Goal: Task Accomplishment & Management: Use online tool/utility

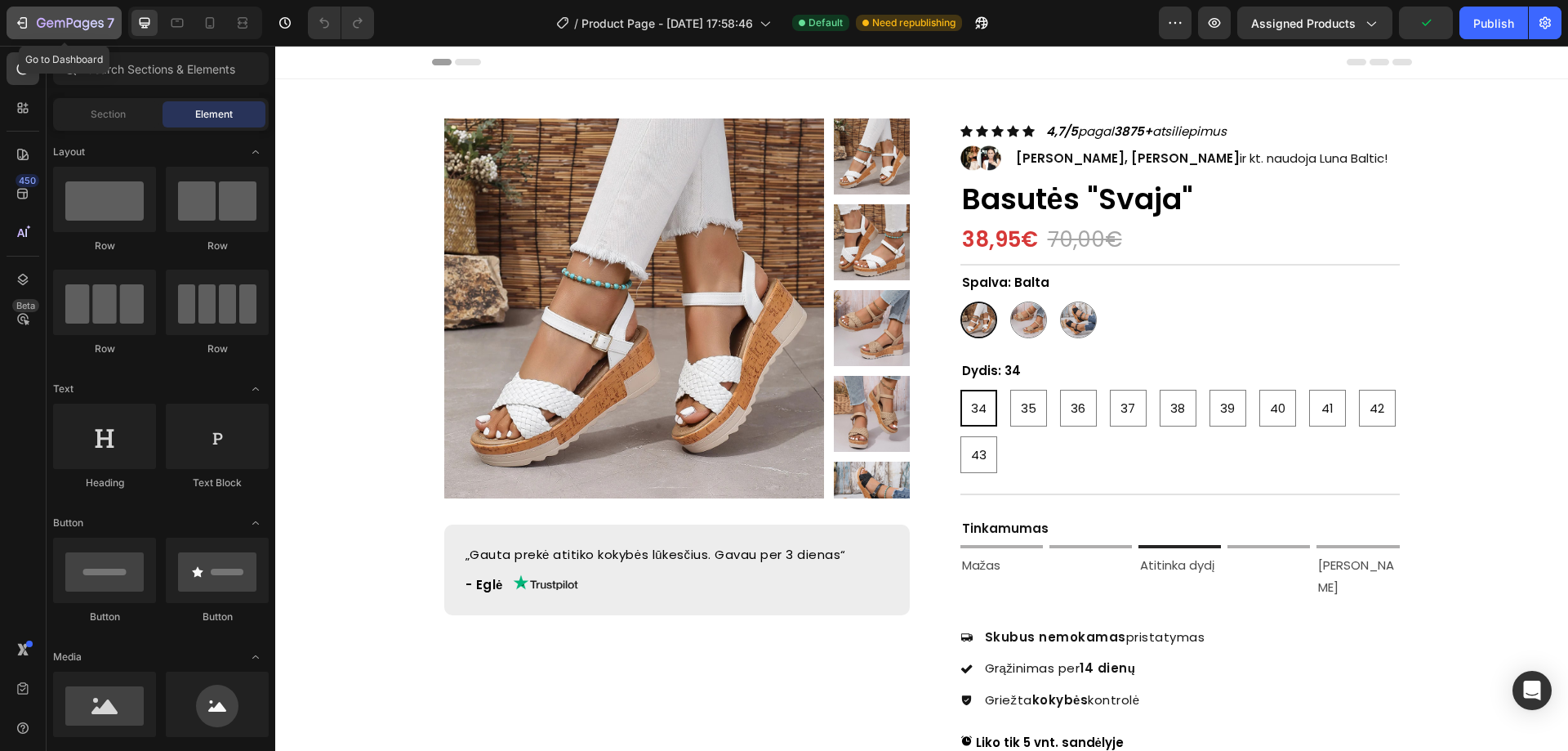
click at [27, 14] on div "7" at bounding box center [64, 22] width 101 height 20
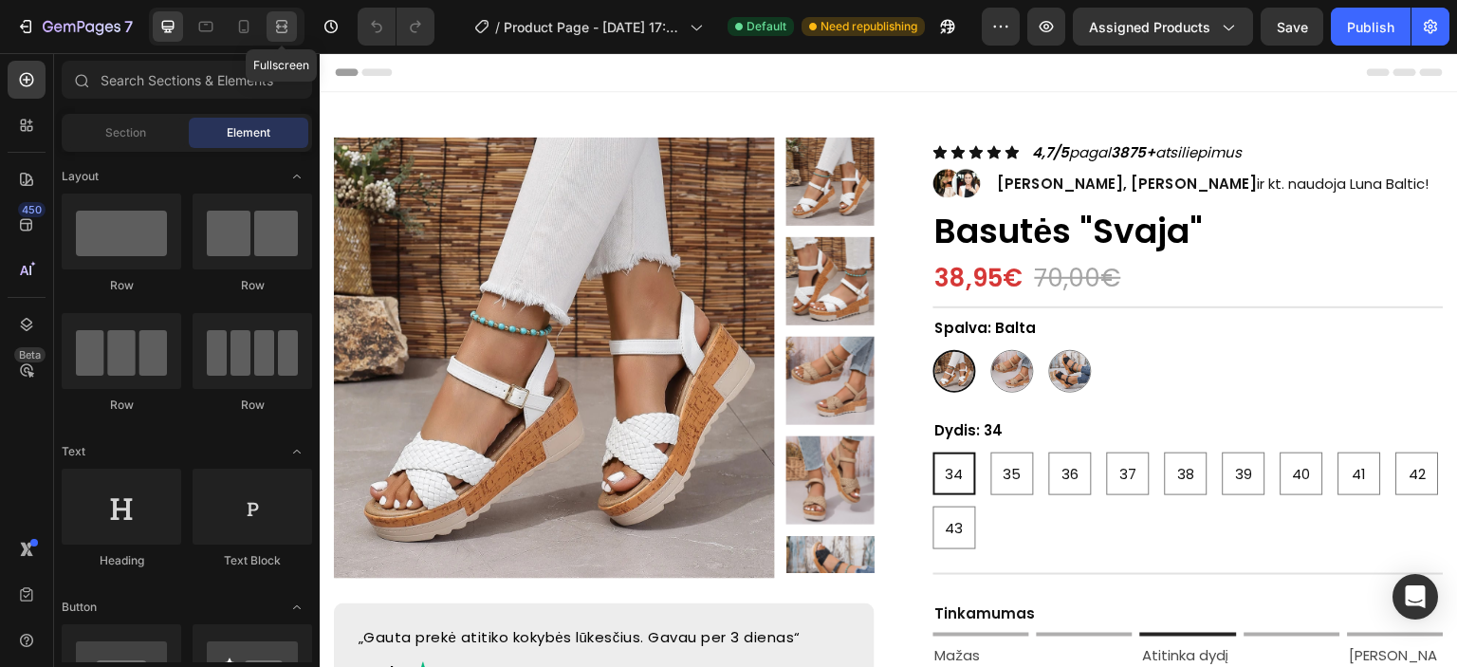
click at [281, 25] on icon at bounding box center [281, 26] width 19 height 19
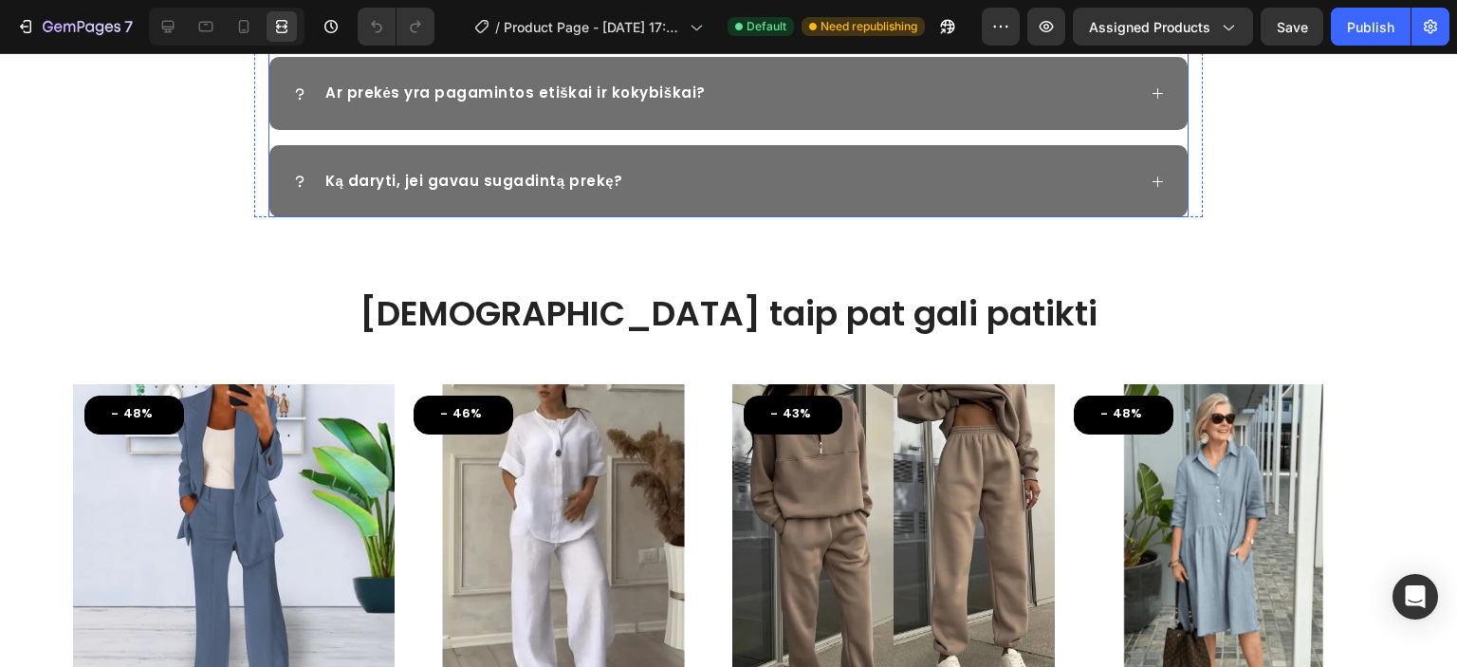
scroll to position [3309, 0]
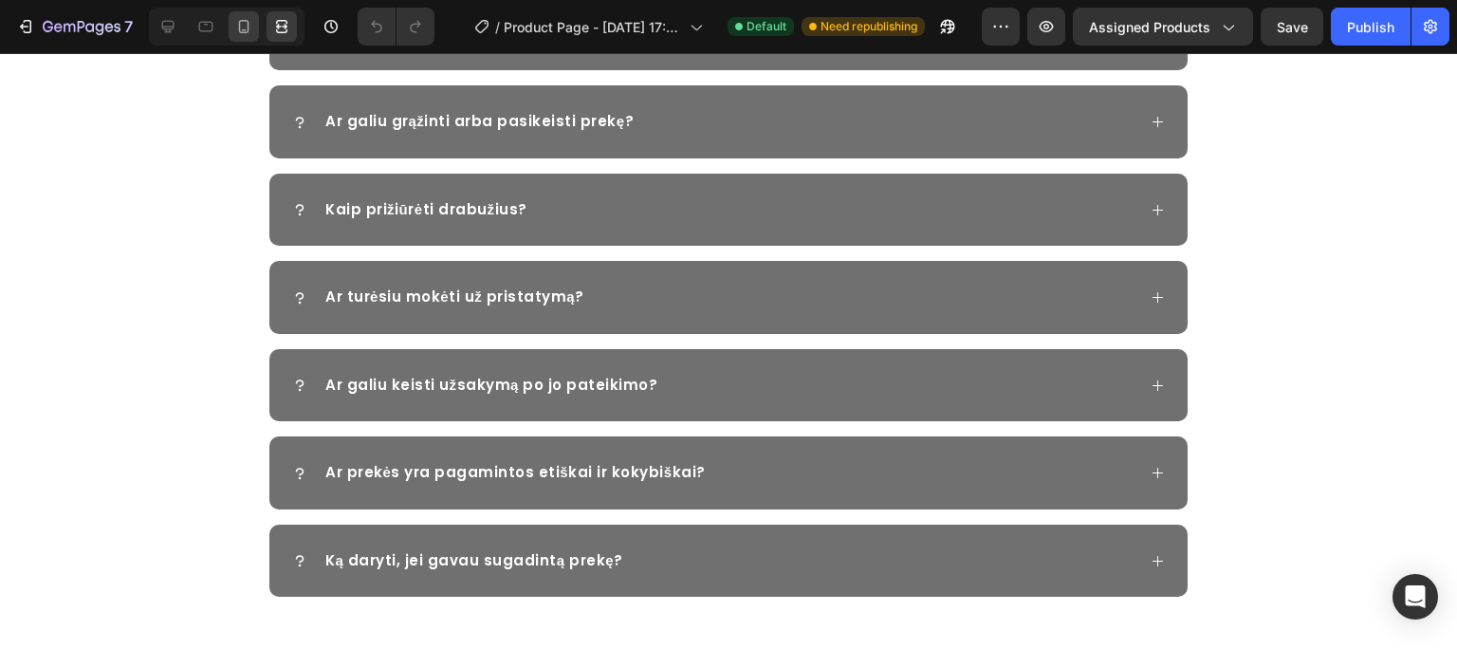
click at [243, 28] on icon at bounding box center [243, 26] width 19 height 19
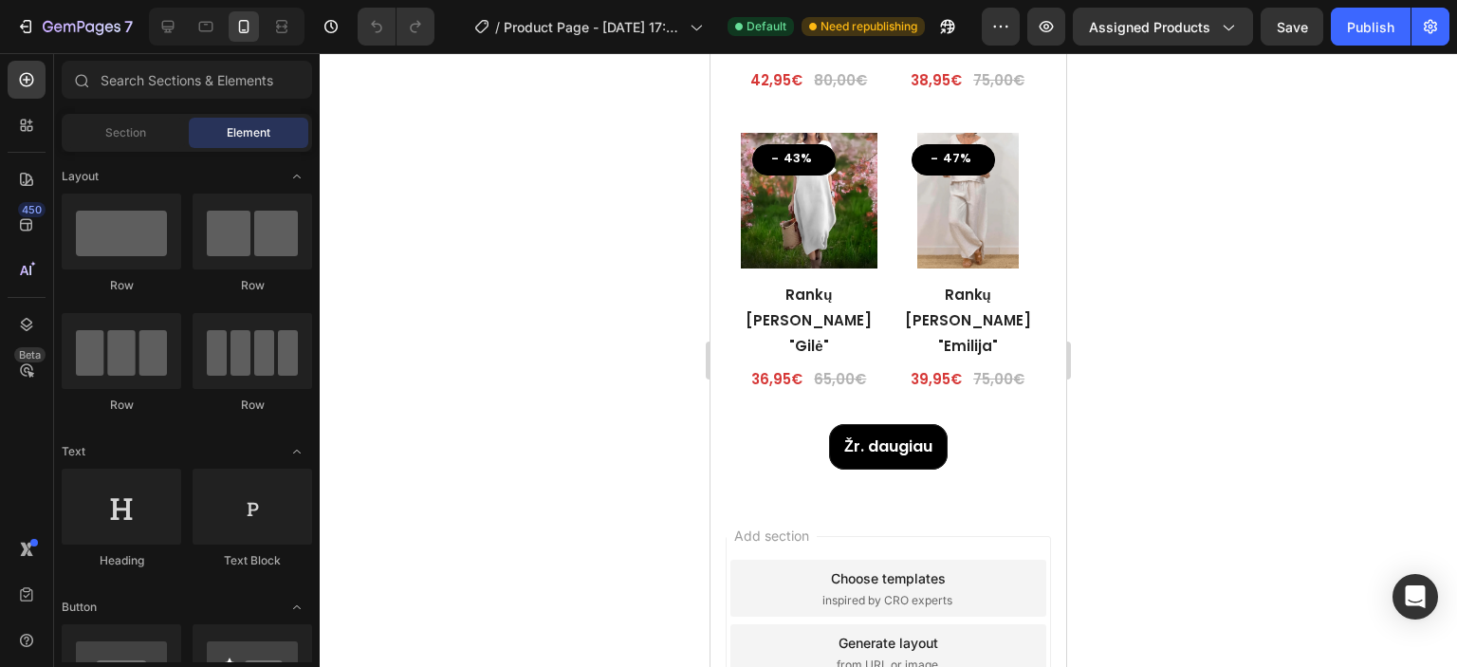
scroll to position [5357, 0]
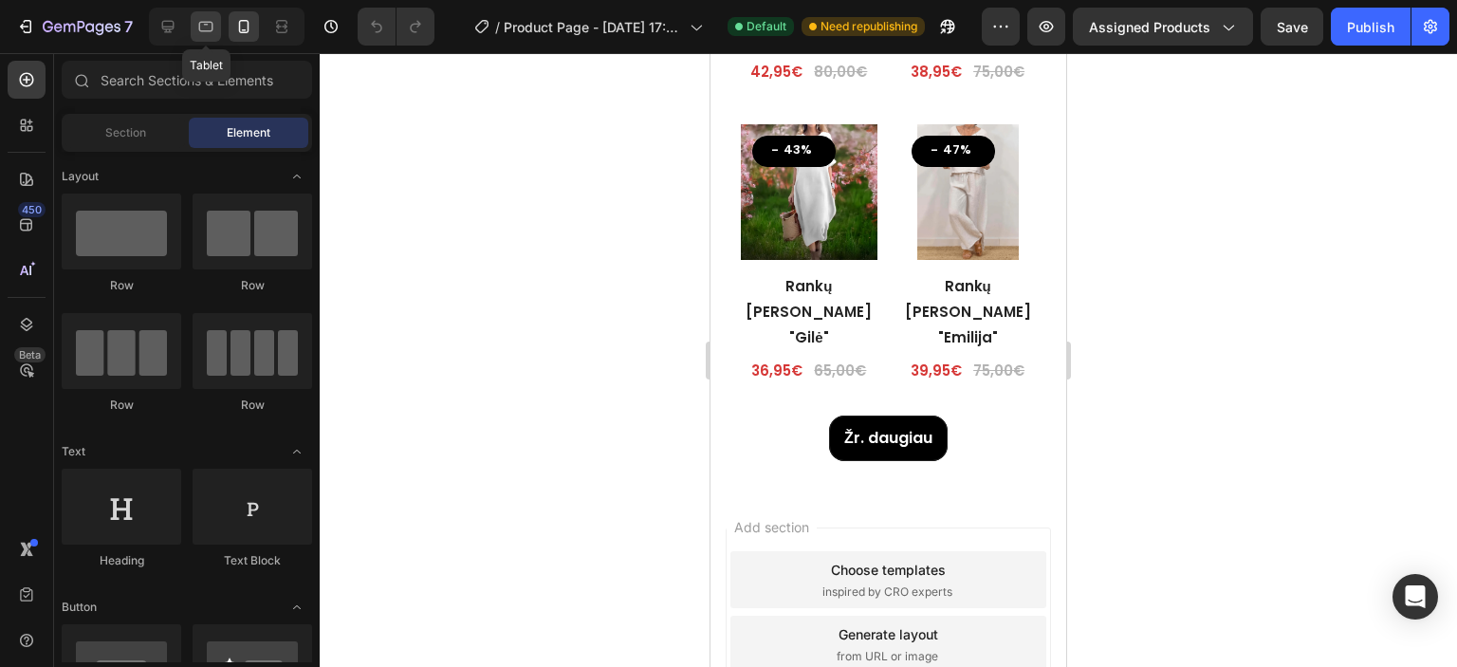
click at [194, 34] on div at bounding box center [206, 26] width 30 height 30
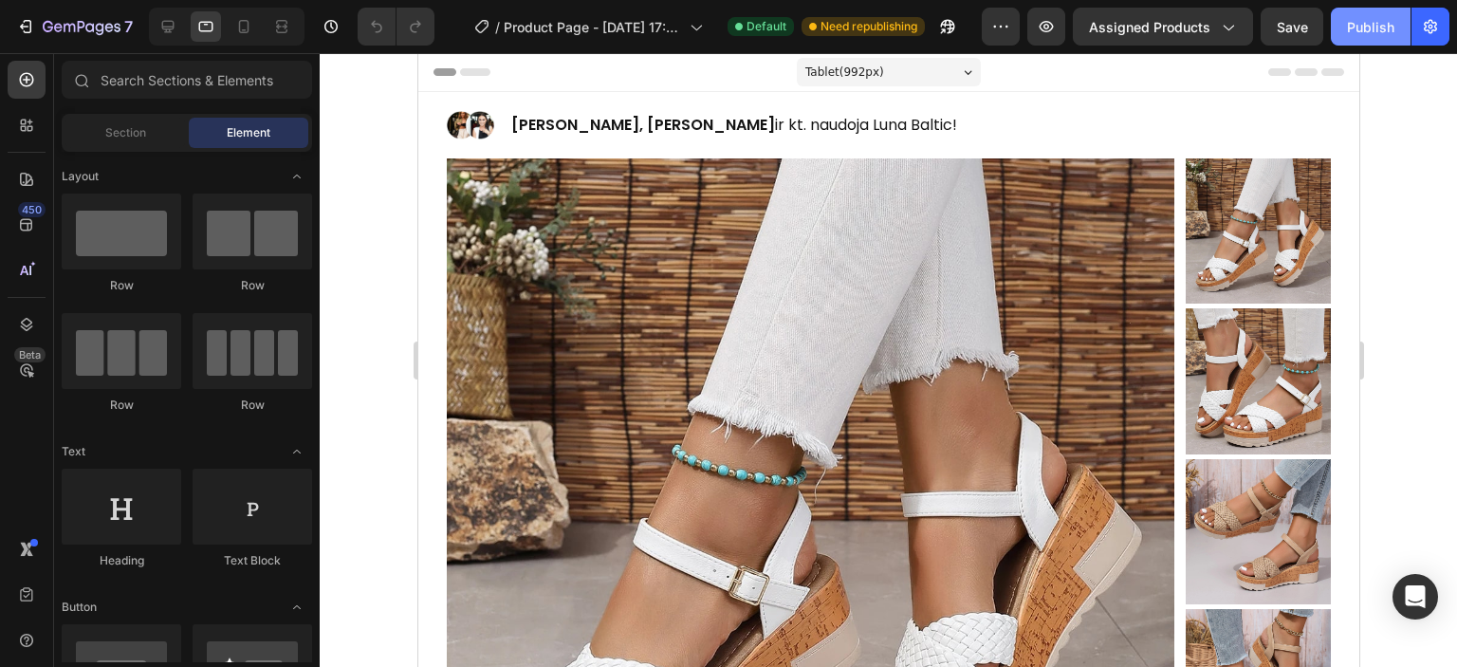
click at [1374, 37] on button "Publish" at bounding box center [1371, 27] width 80 height 38
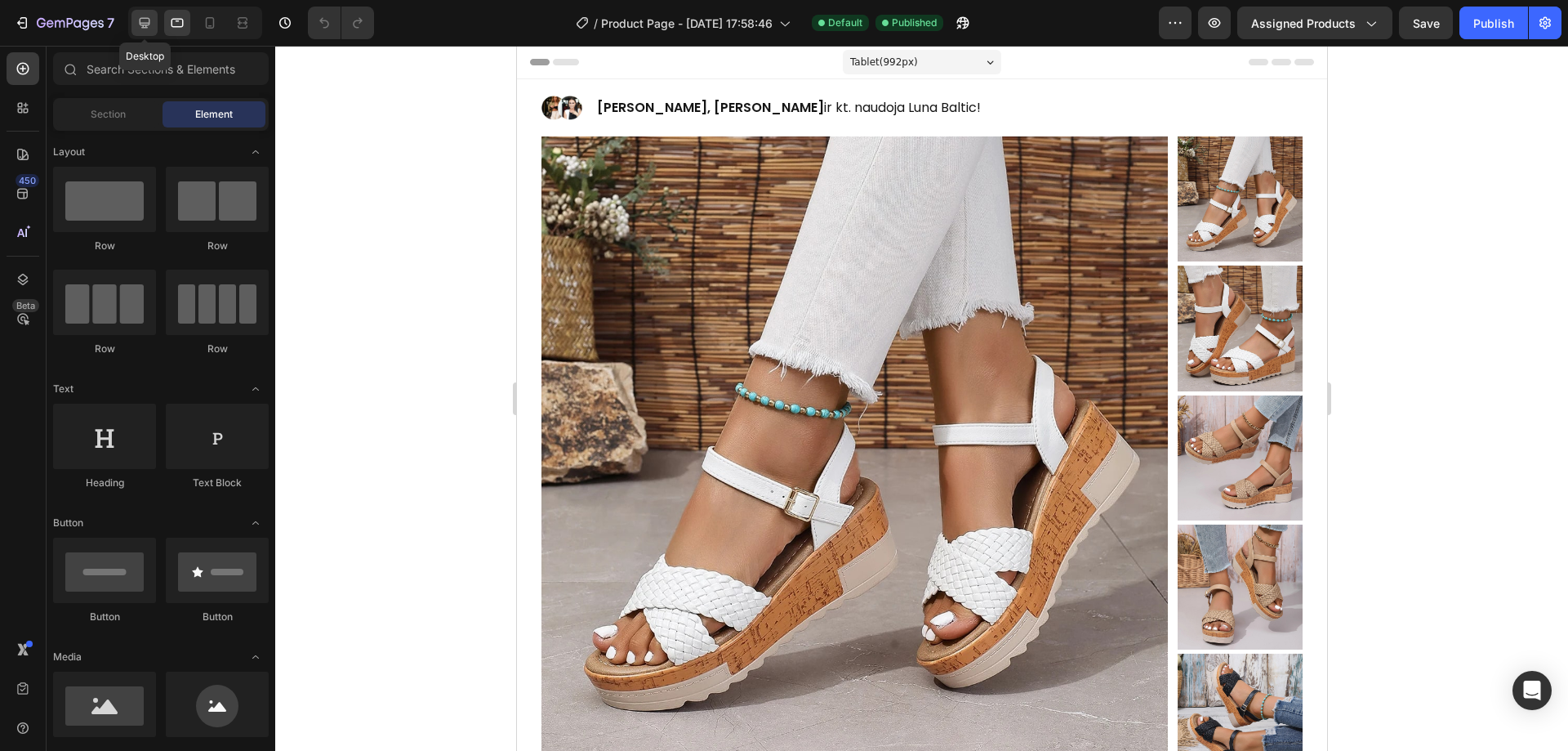
click at [143, 24] on icon at bounding box center [145, 23] width 10 height 10
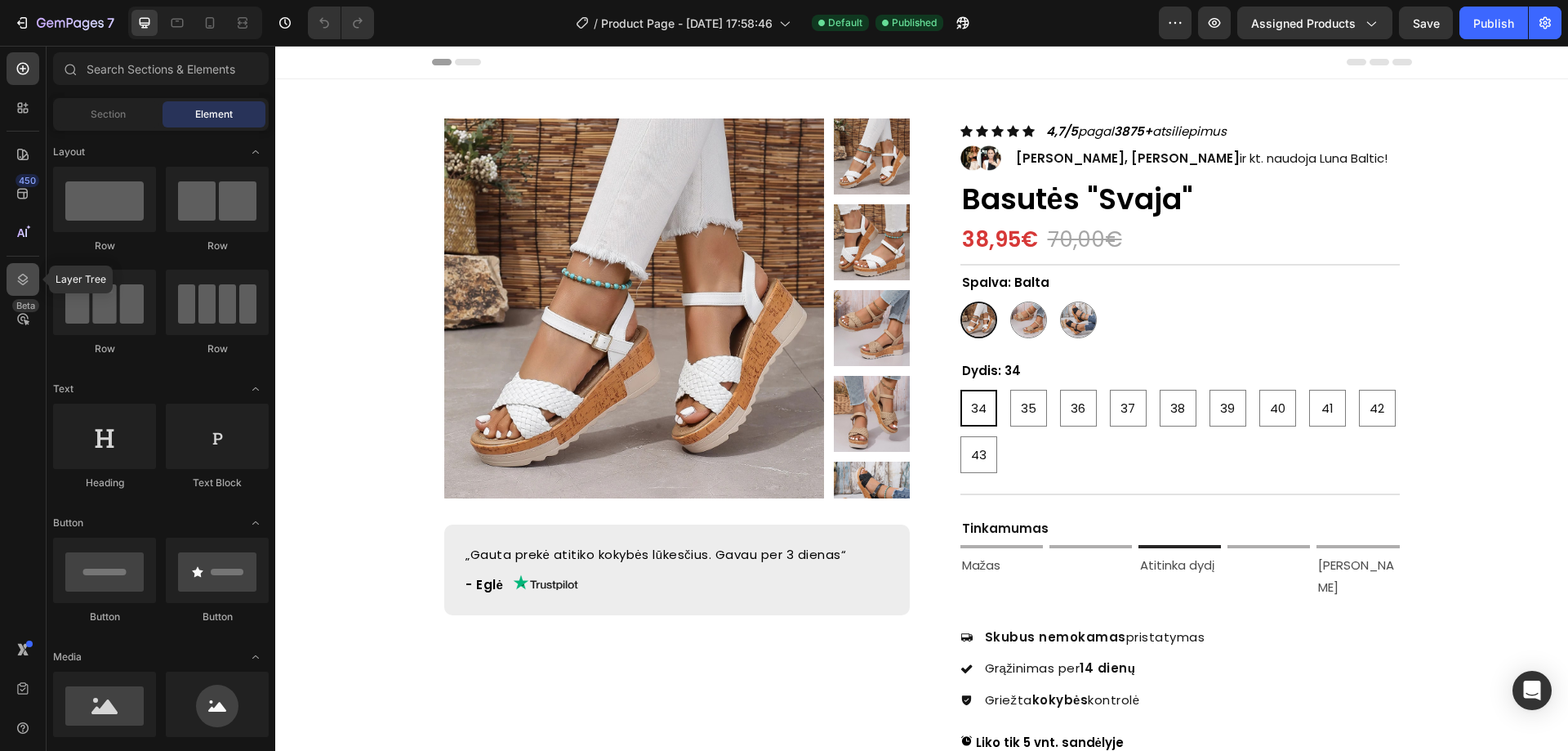
click at [24, 270] on div at bounding box center [23, 279] width 33 height 33
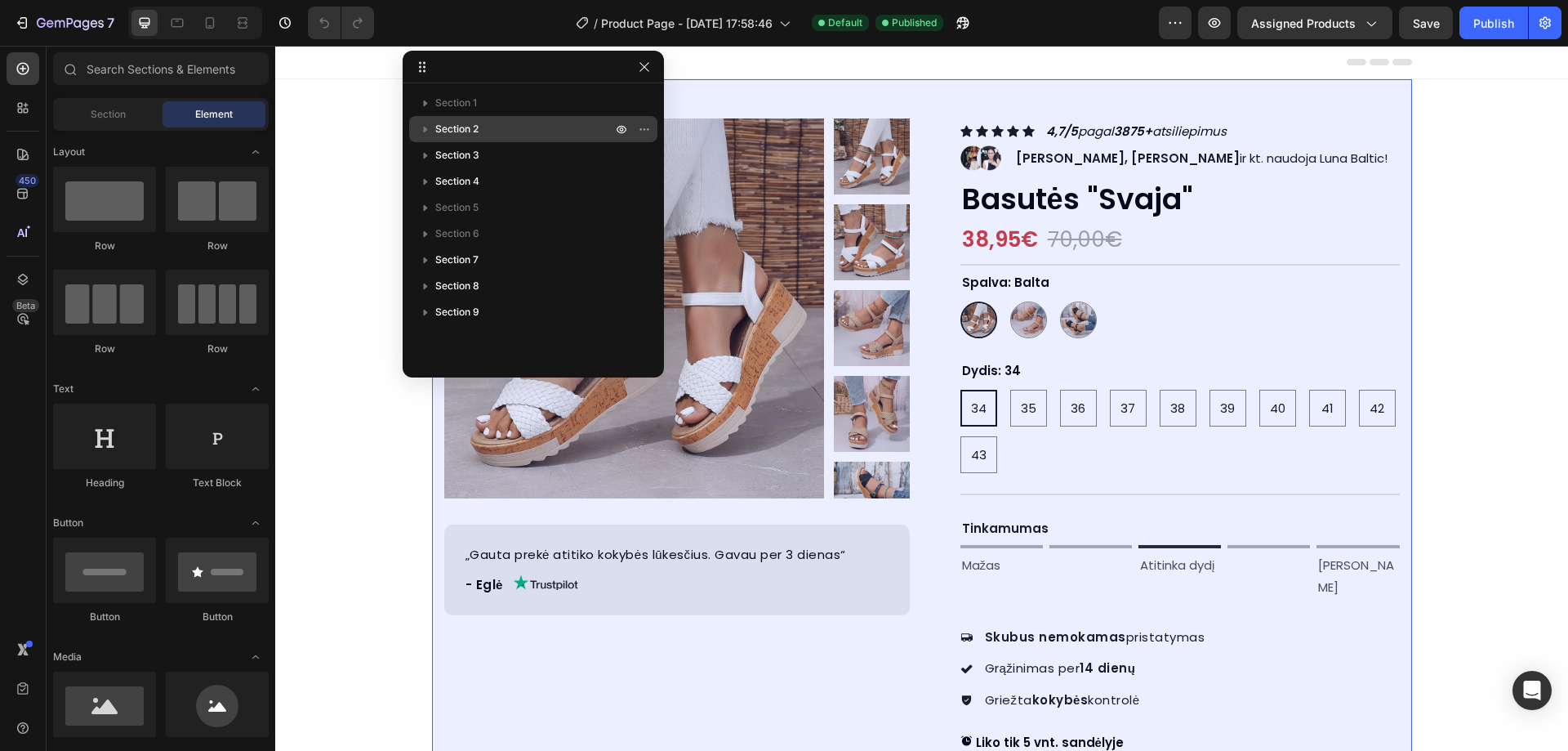
click at [477, 127] on span "Section 2" at bounding box center [457, 128] width 43 height 16
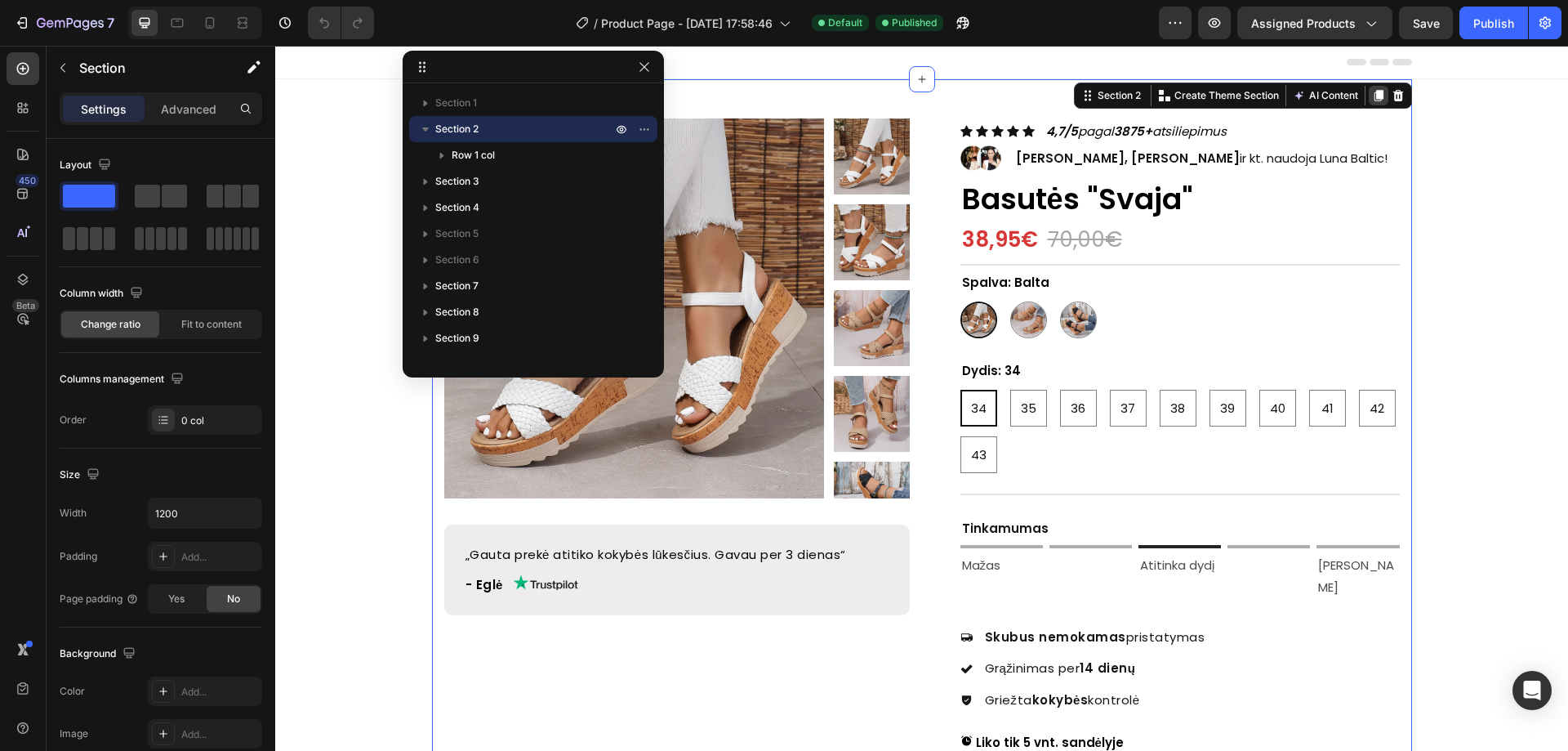
click at [1373, 96] on icon at bounding box center [1379, 95] width 13 height 13
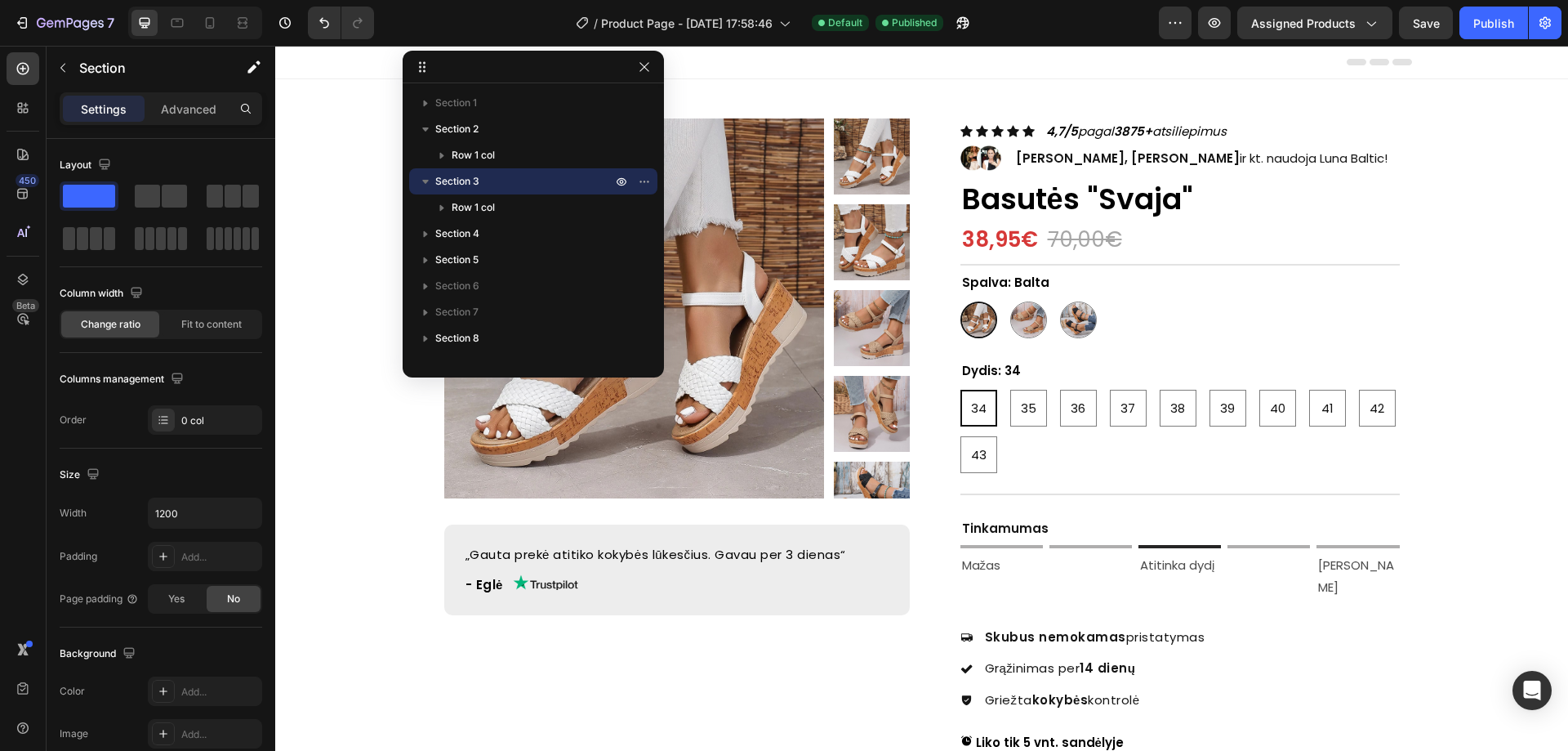
scroll to position [1805, 0]
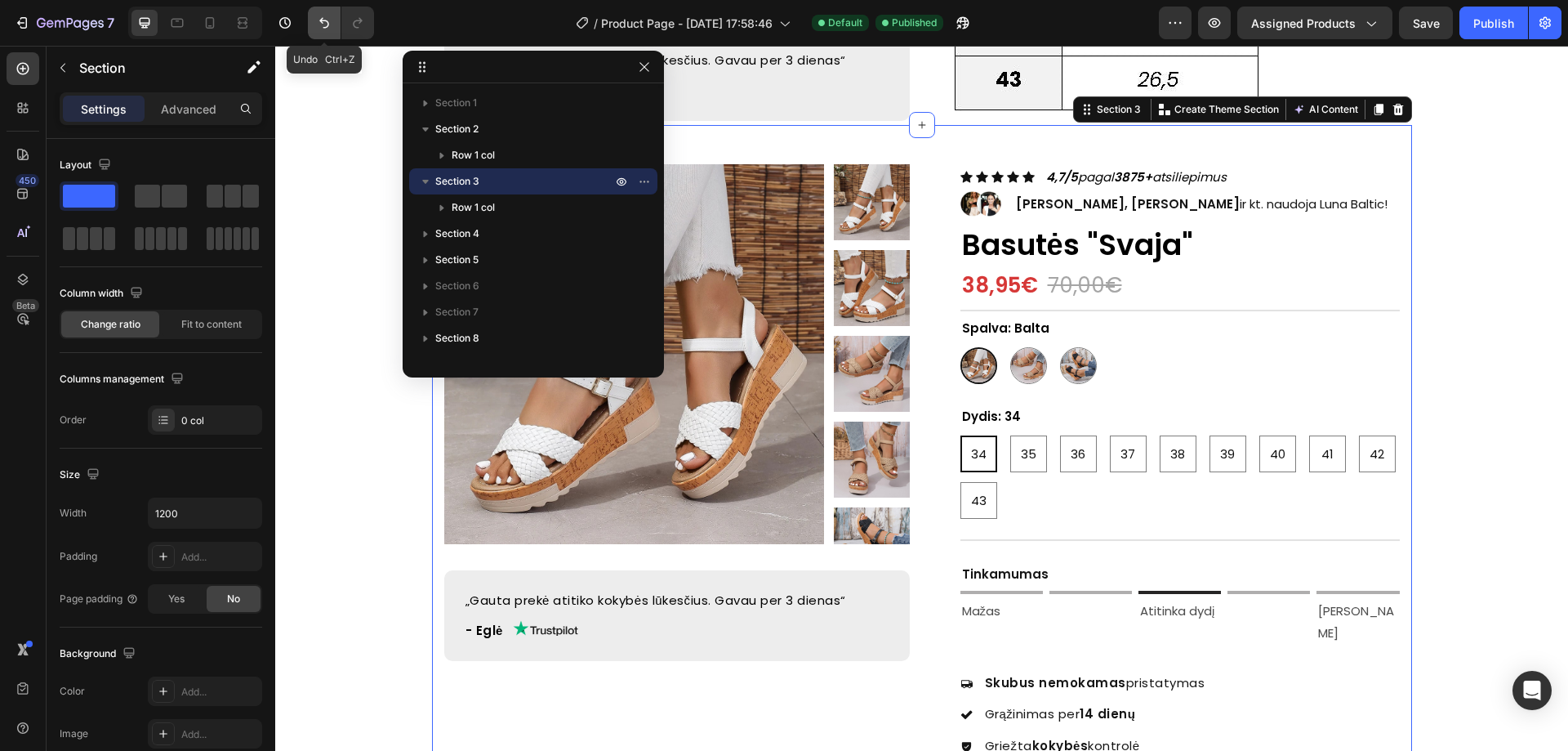
click at [326, 28] on icon "Undo/Redo" at bounding box center [324, 23] width 9 height 10
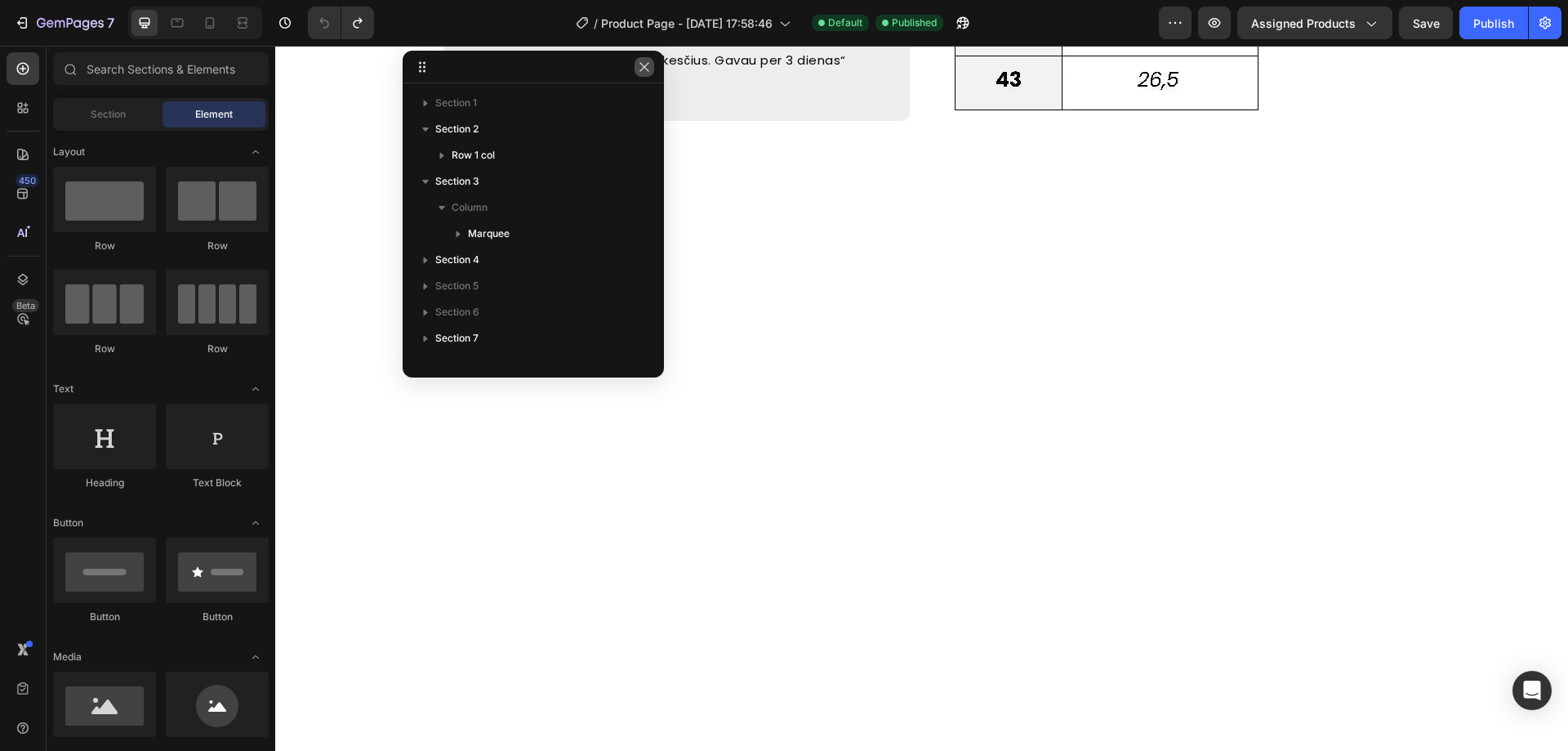
click at [645, 73] on button "button" at bounding box center [644, 66] width 20 height 20
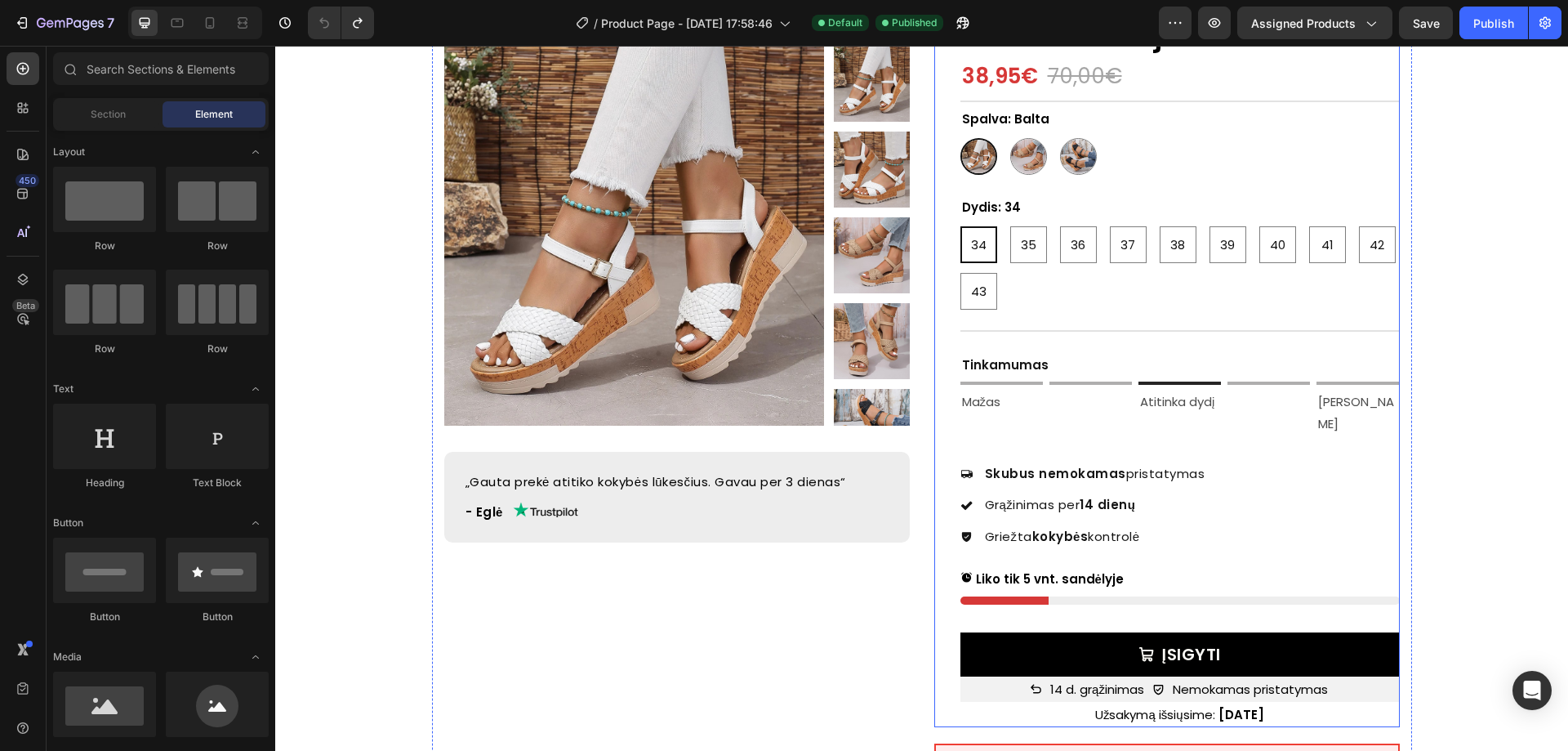
scroll to position [0, 0]
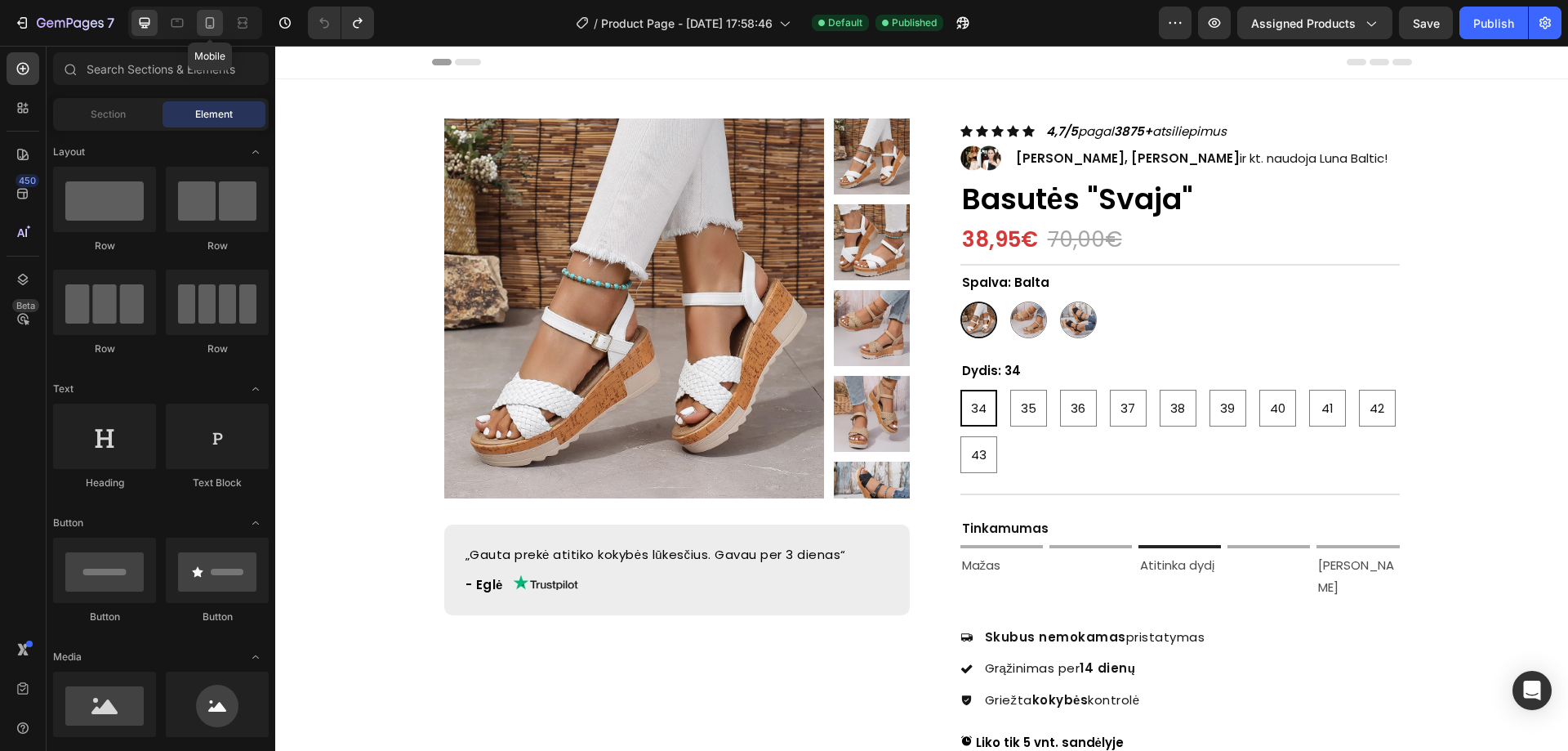
click at [217, 30] on icon at bounding box center [209, 22] width 16 height 16
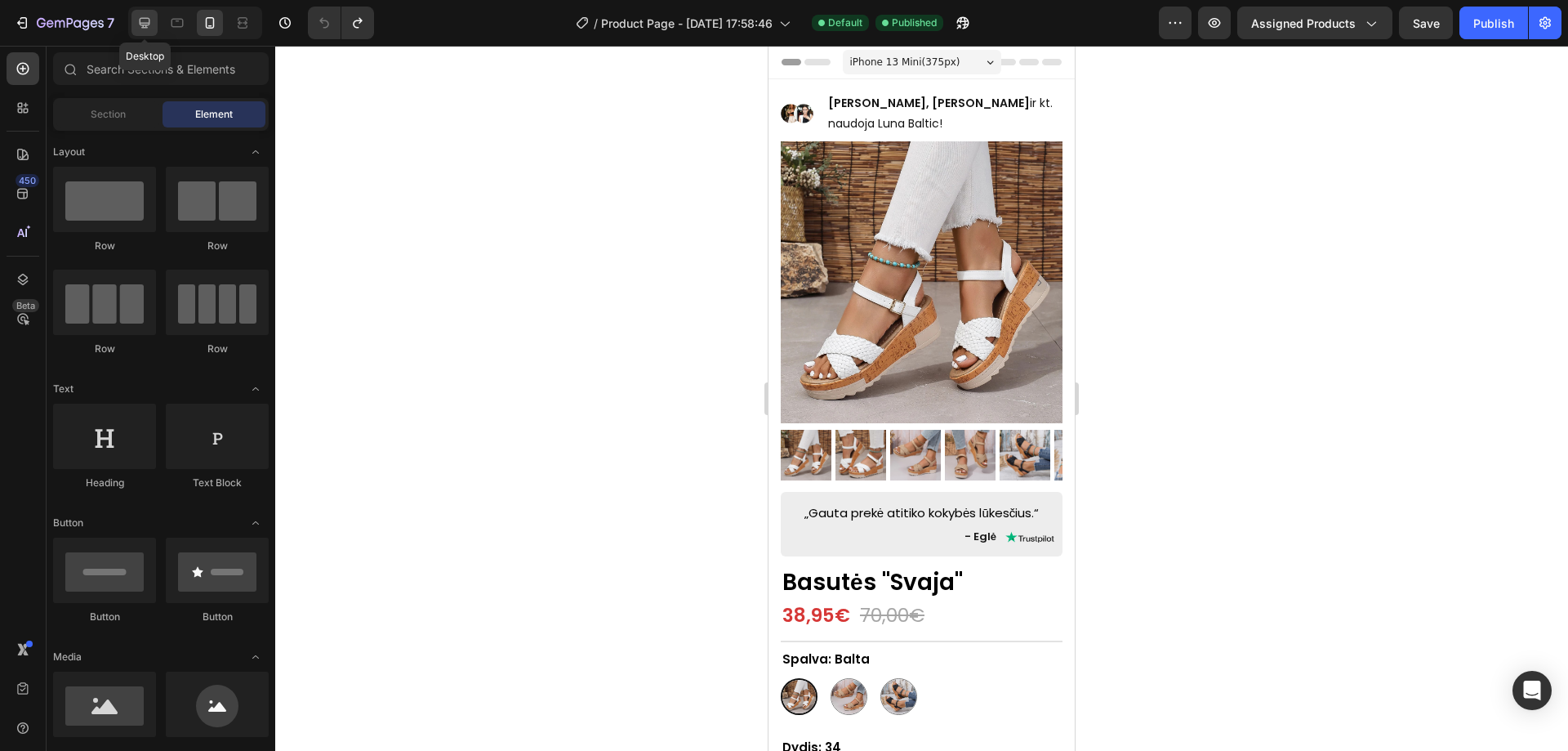
click at [144, 28] on icon at bounding box center [144, 22] width 16 height 16
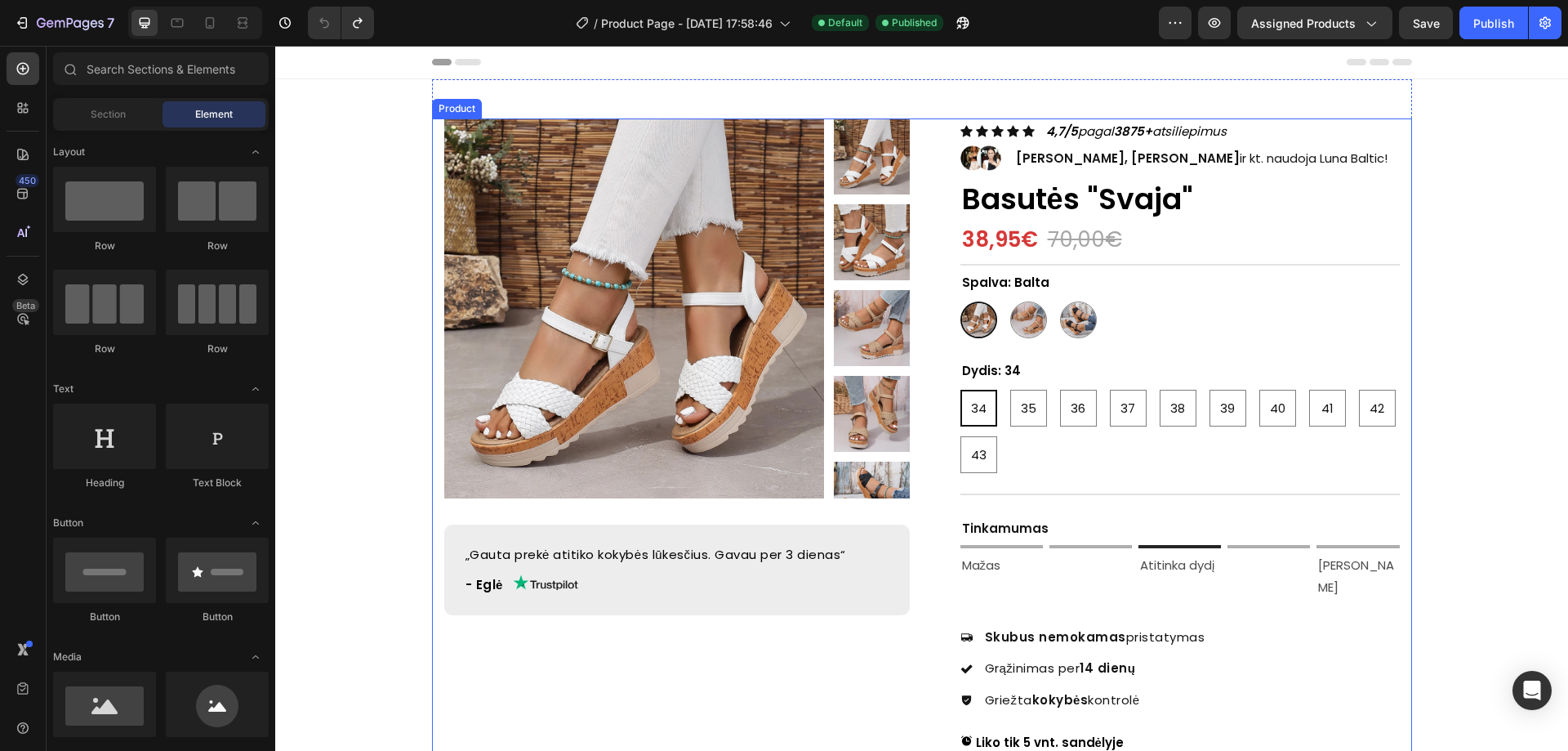
scroll to position [164, 0]
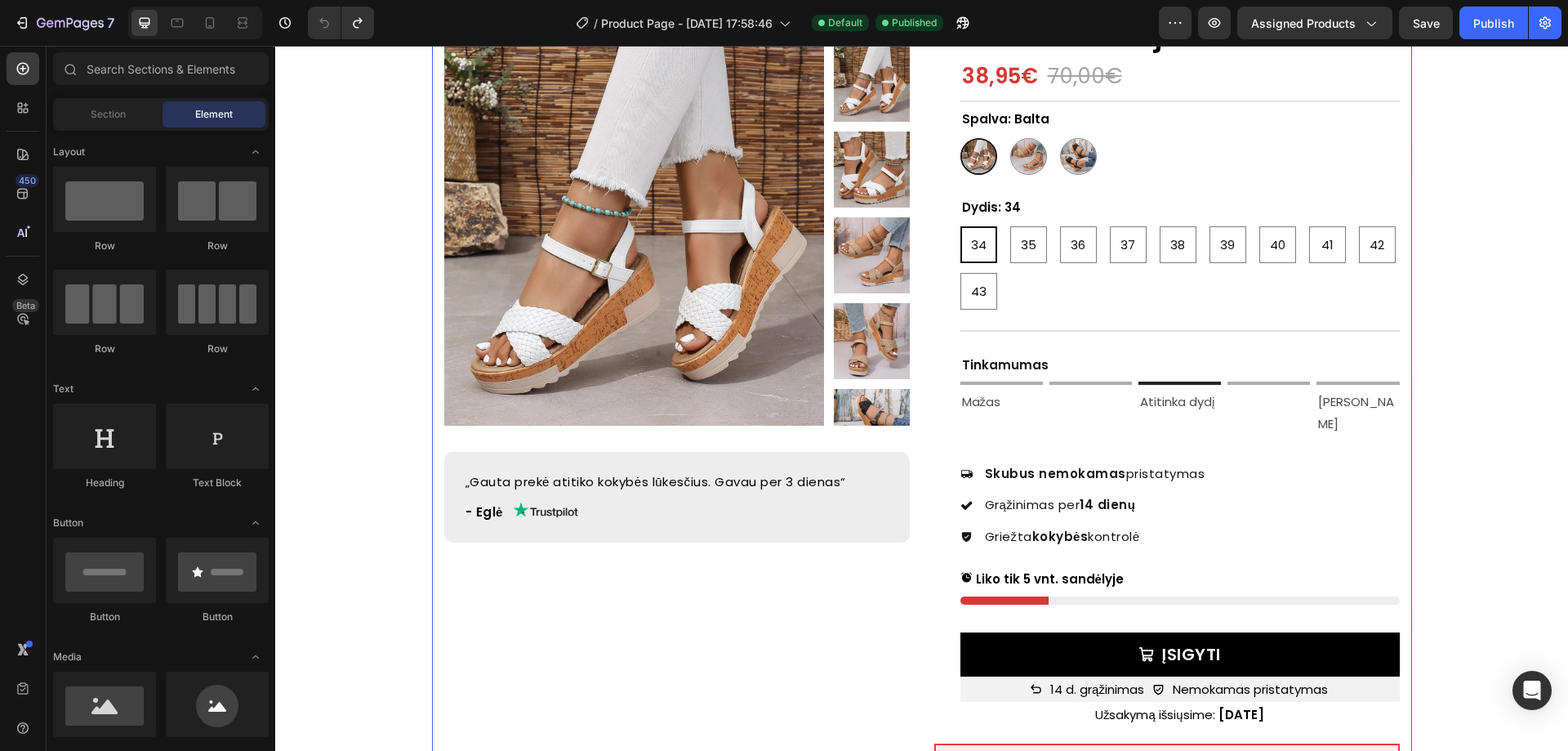
radio input "true"
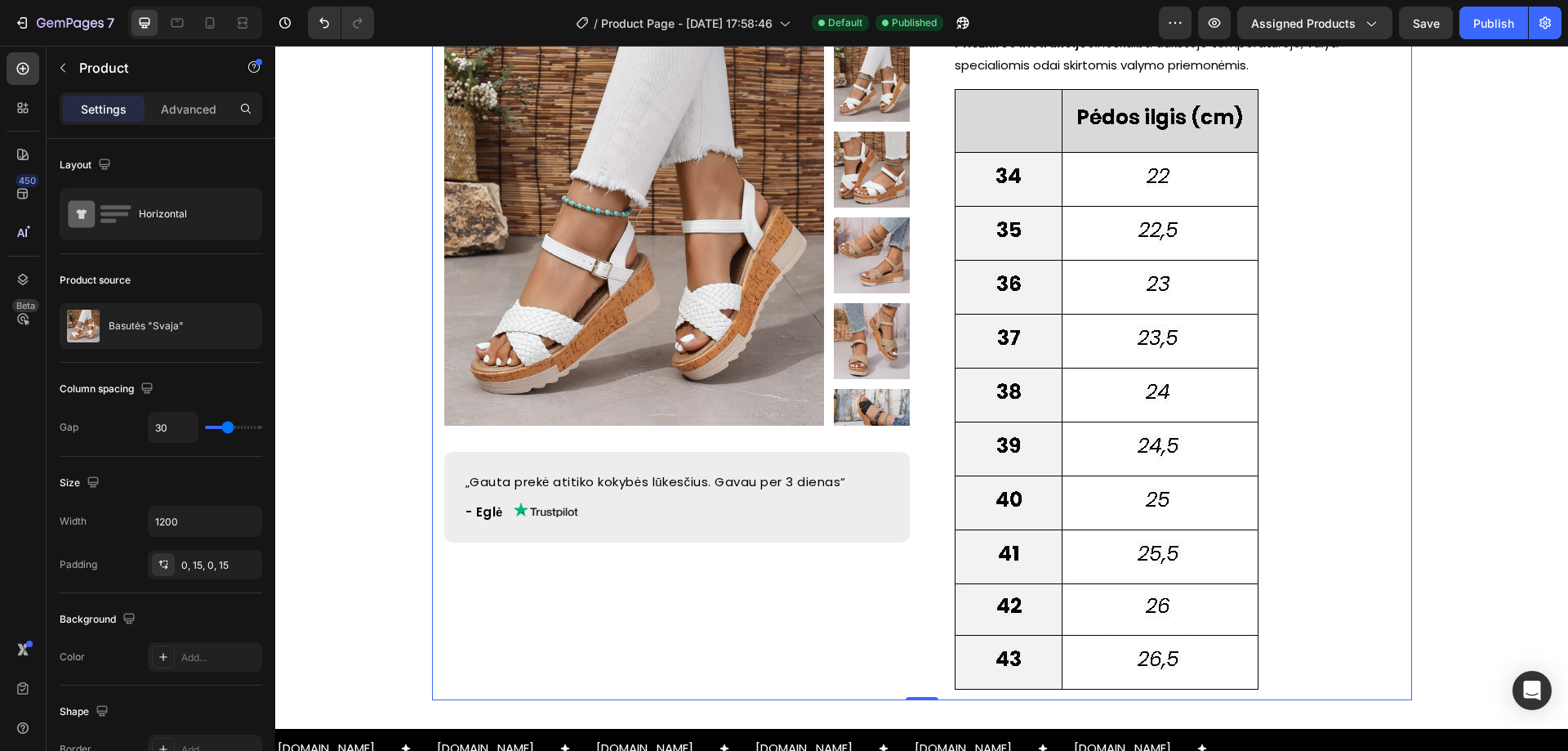
scroll to position [1389, 0]
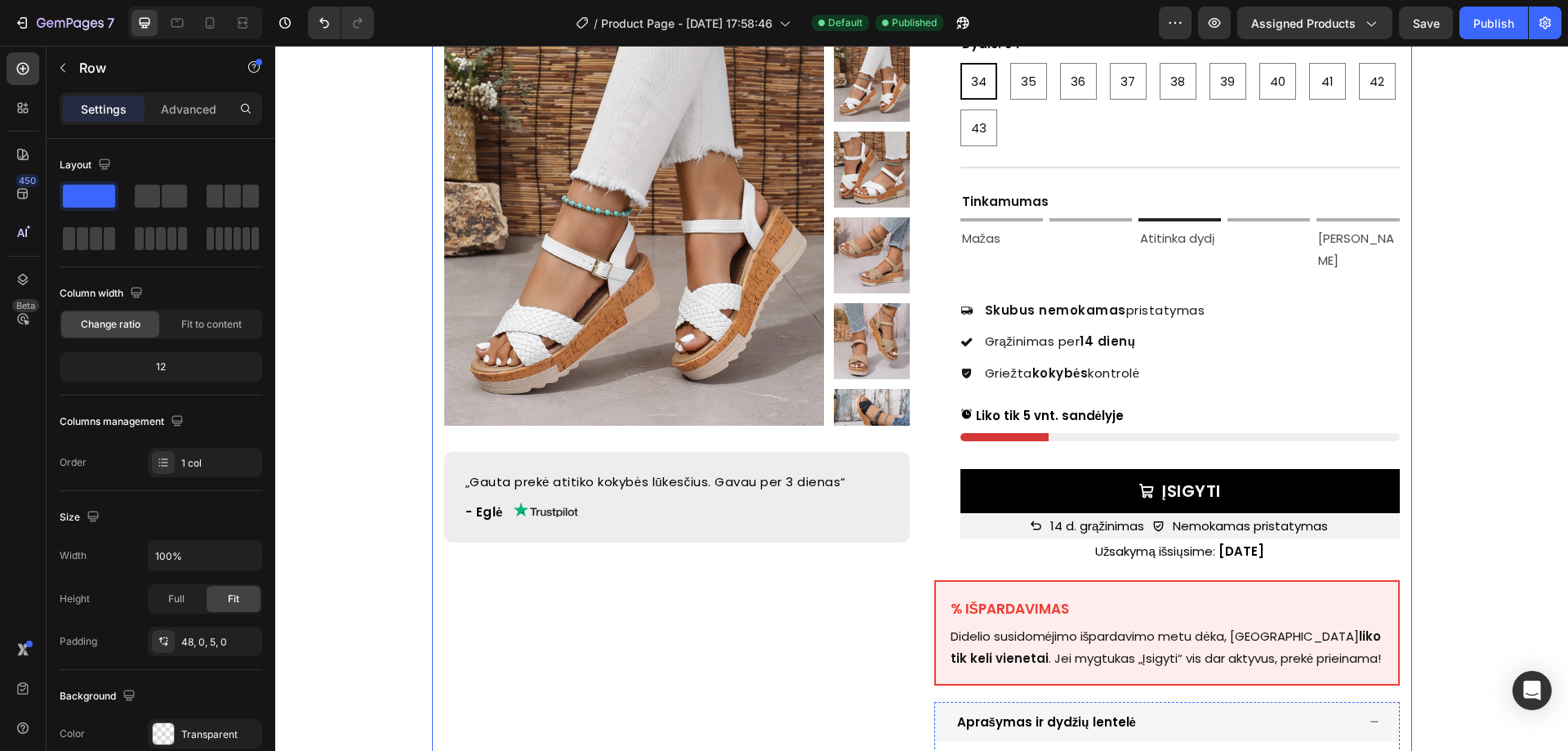
scroll to position [0, 0]
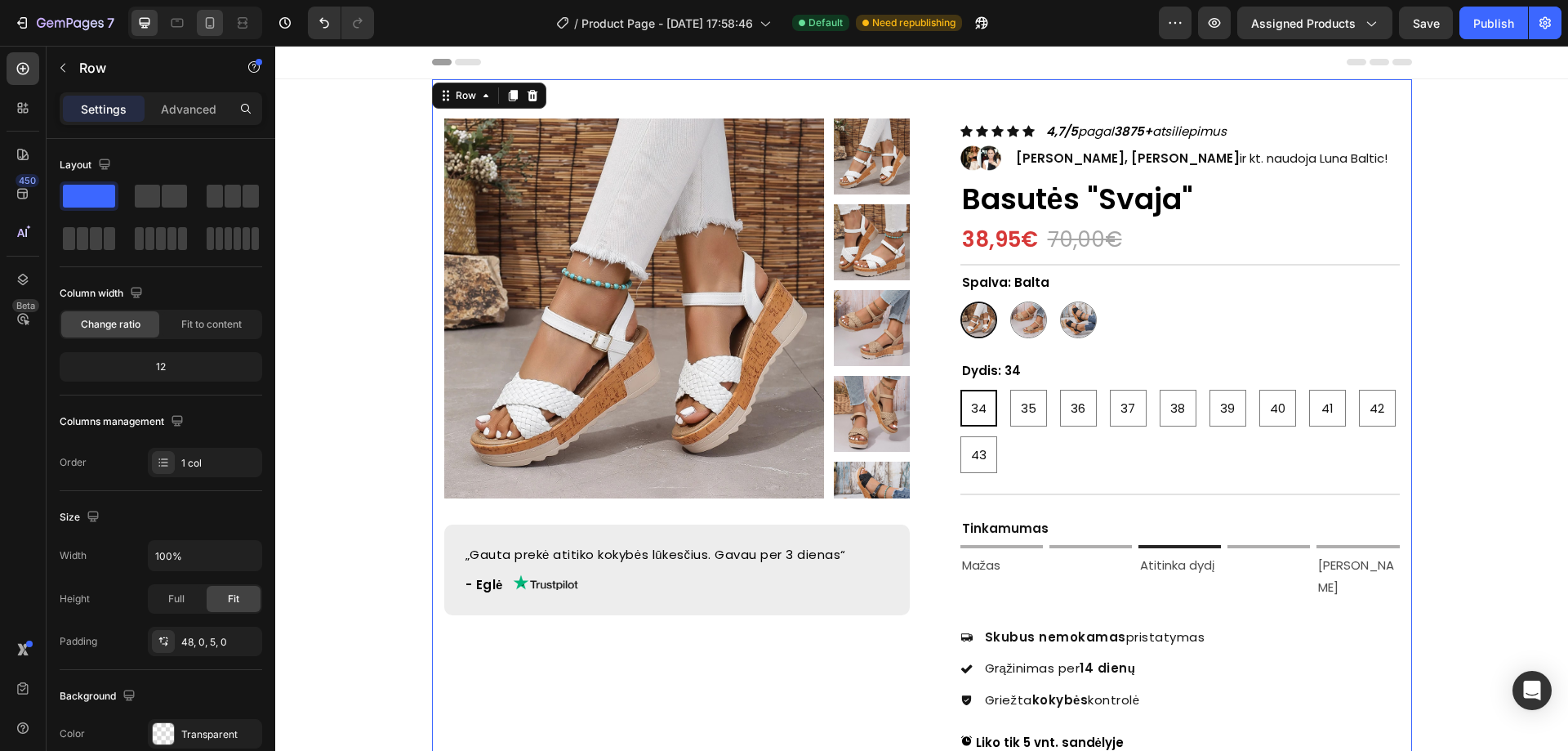
click at [199, 22] on div at bounding box center [210, 22] width 26 height 26
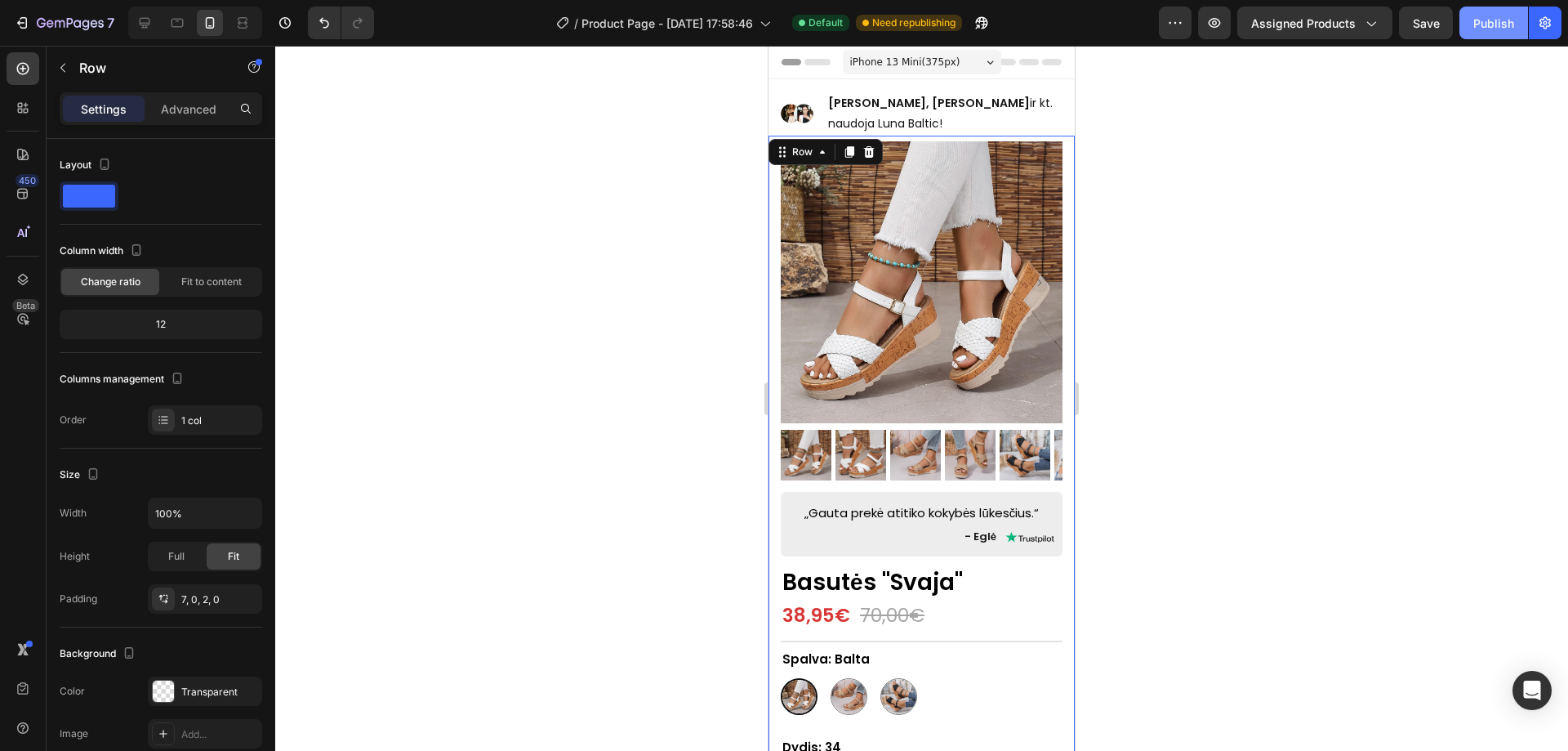
click at [1488, 31] on div "Publish" at bounding box center [1493, 23] width 40 height 17
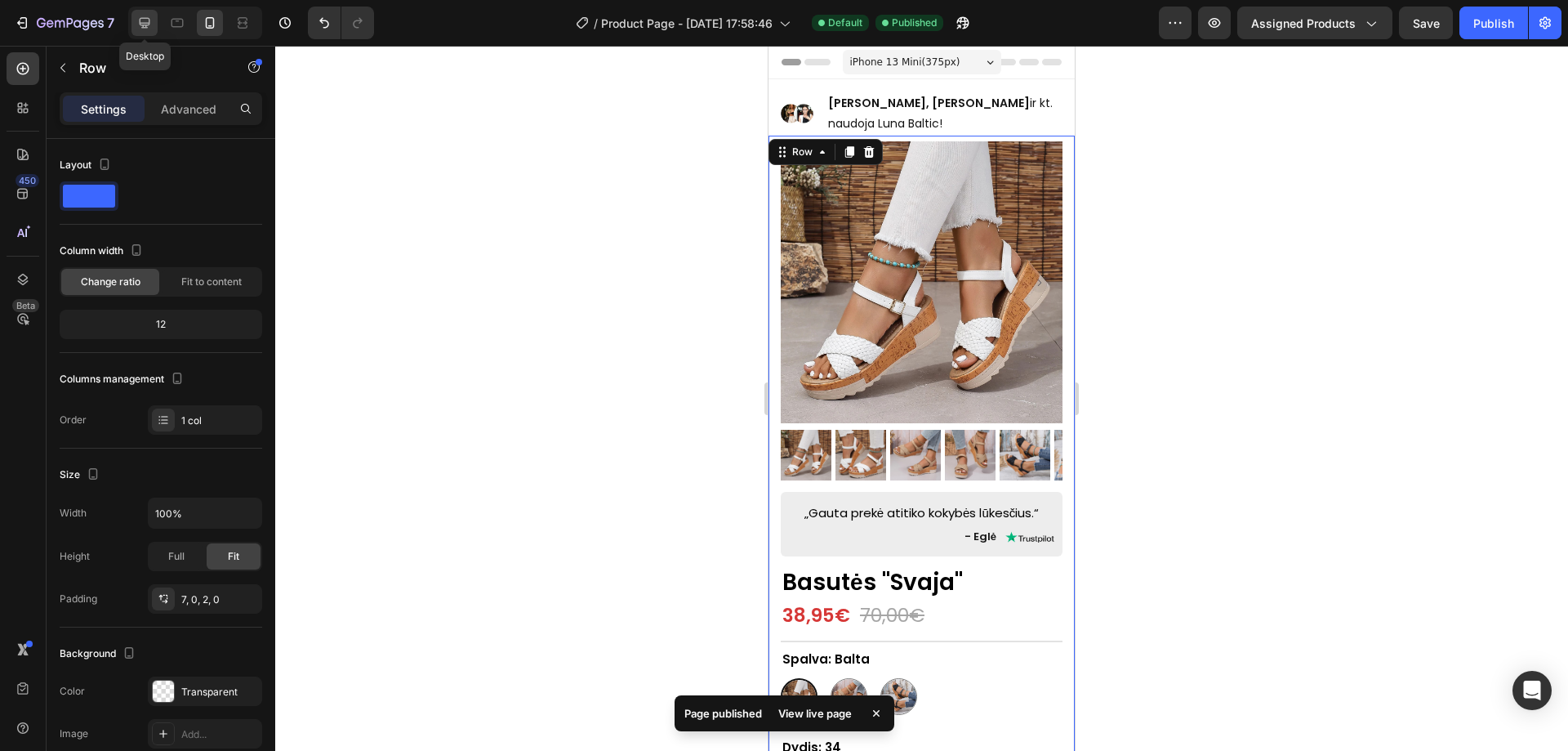
click at [150, 20] on icon at bounding box center [145, 23] width 10 height 10
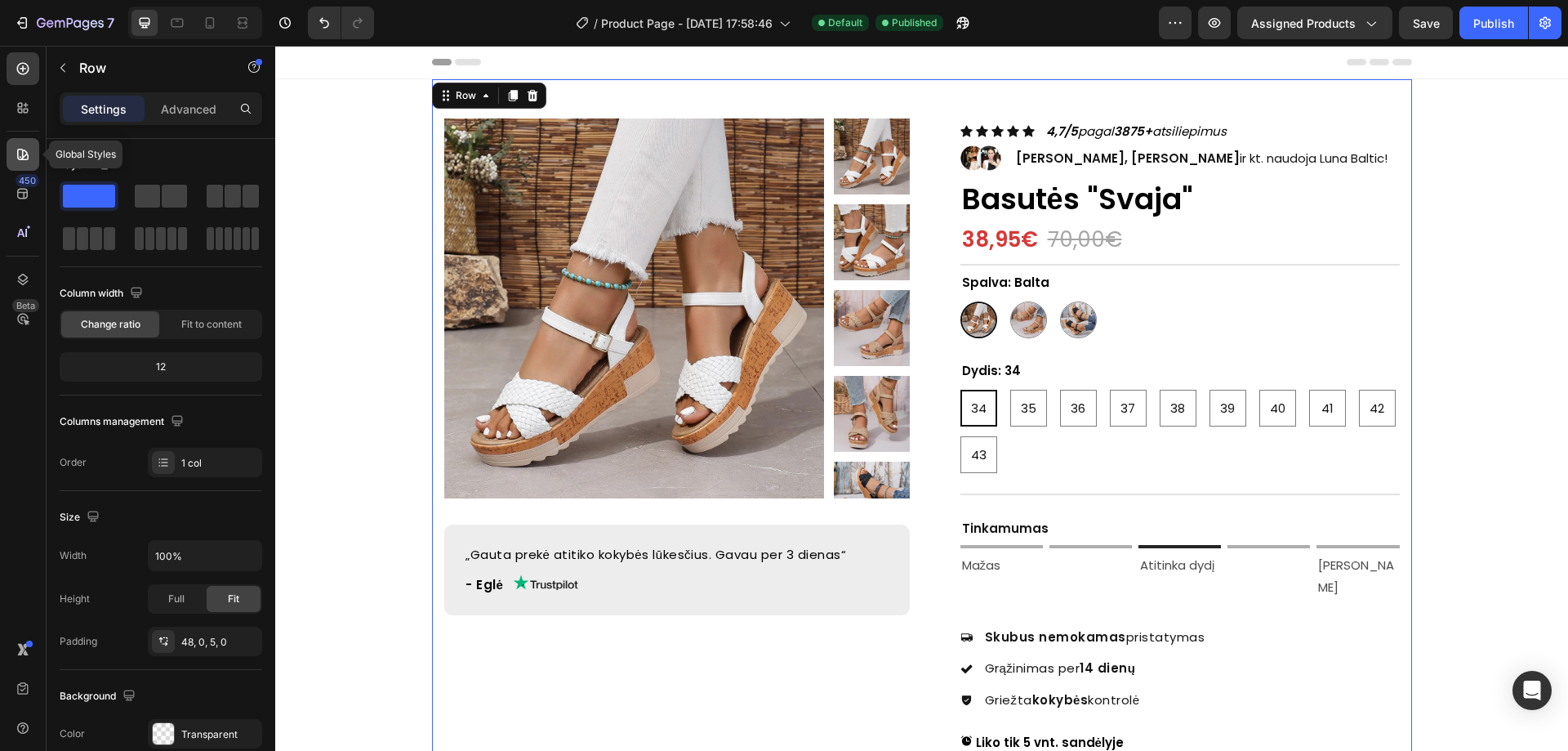
click at [20, 154] on icon at bounding box center [22, 154] width 16 height 16
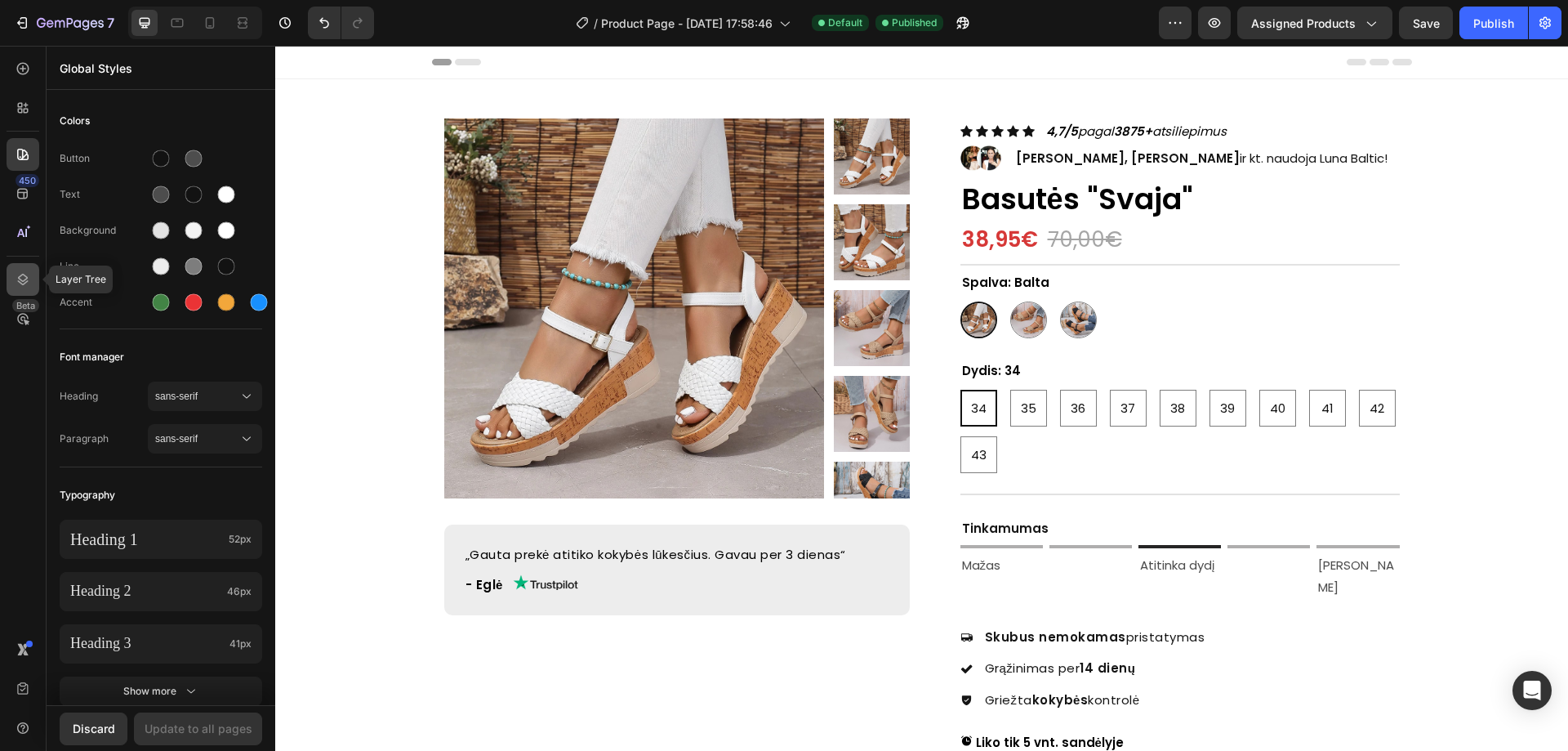
click at [16, 282] on icon at bounding box center [22, 279] width 16 height 16
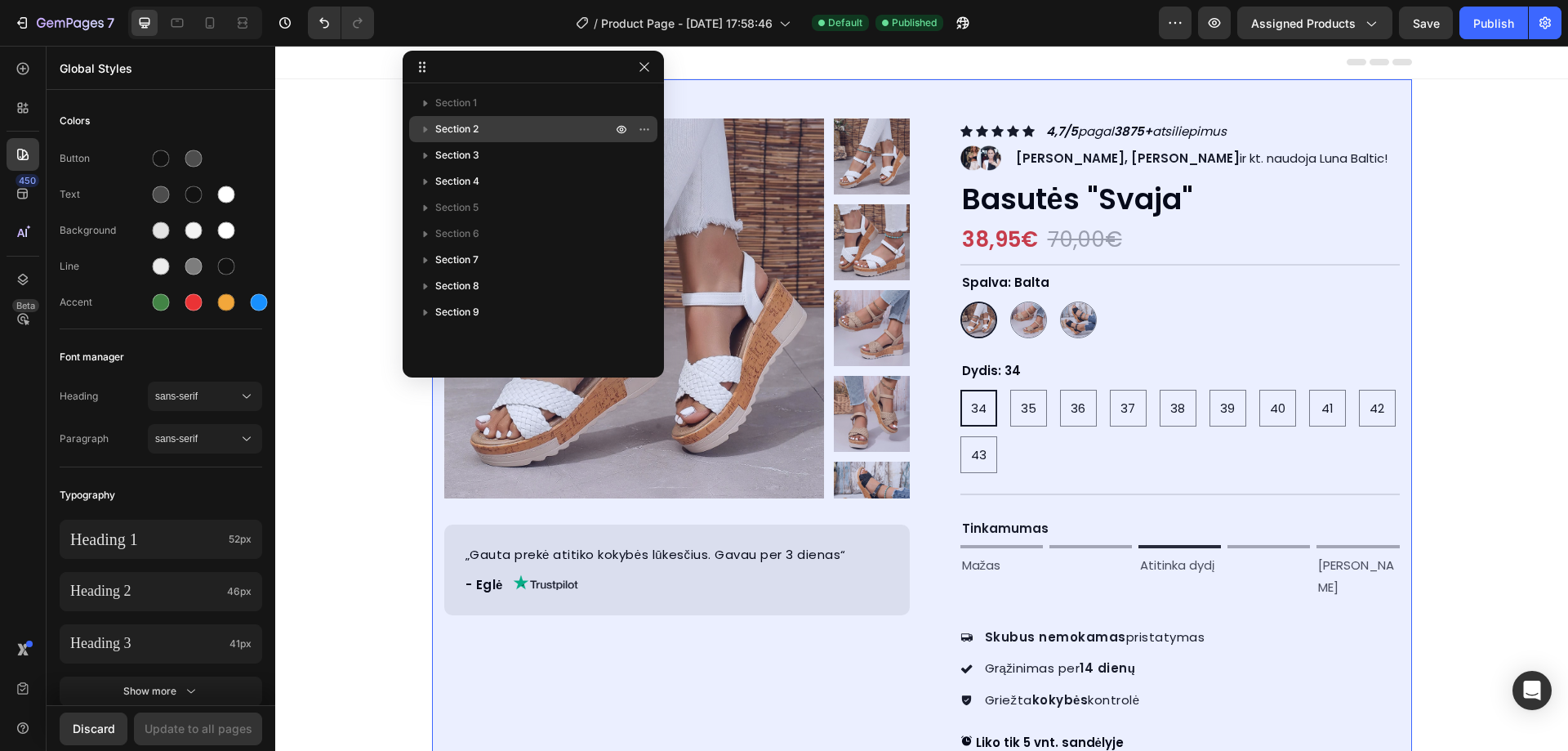
click at [454, 120] on div "Section 2" at bounding box center [533, 129] width 235 height 26
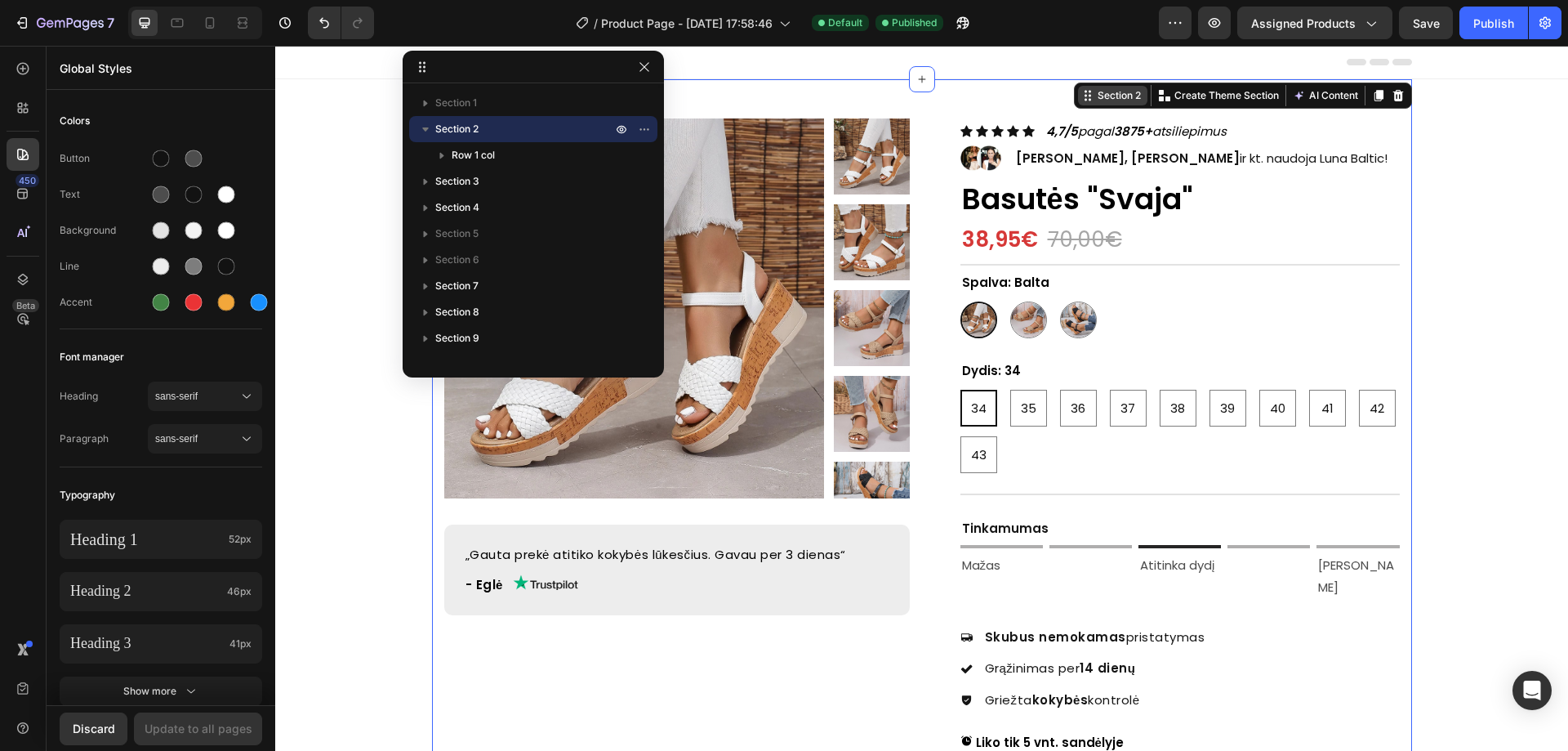
click at [1120, 96] on div "Section 2" at bounding box center [1119, 95] width 50 height 15
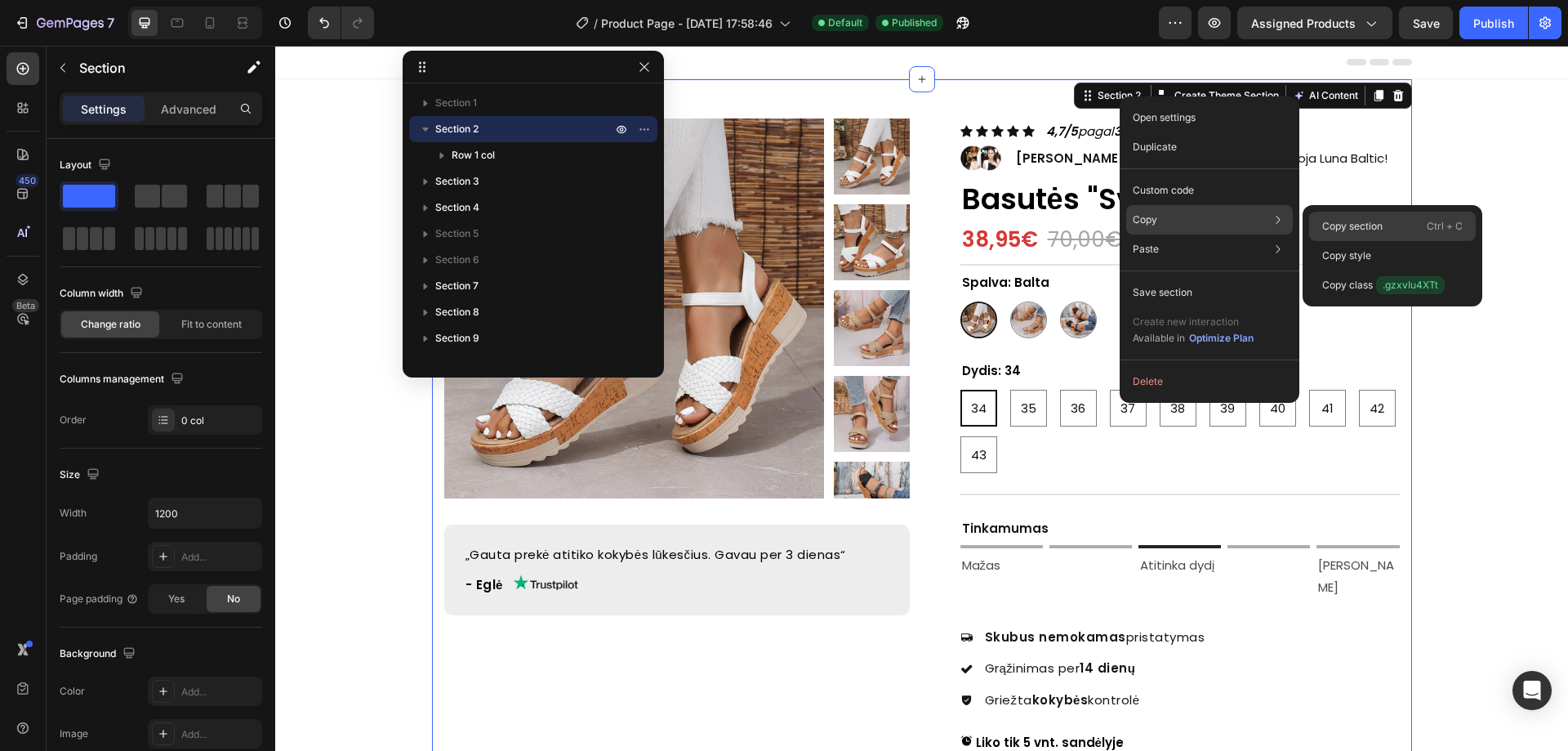
click at [1332, 231] on p "Copy section" at bounding box center [1353, 226] width 60 height 15
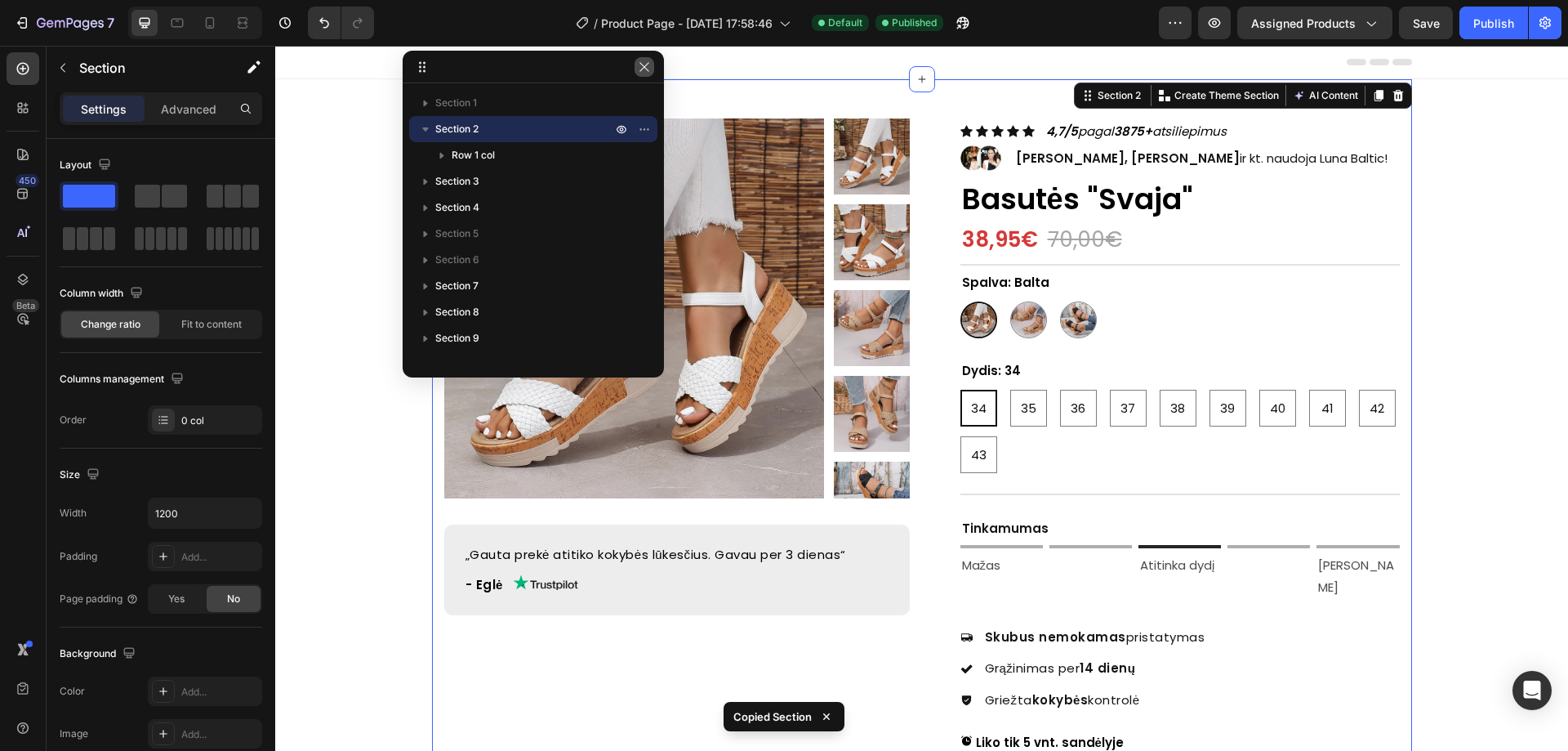
click at [648, 63] on icon "button" at bounding box center [644, 66] width 13 height 13
